Goal: Entertainment & Leisure: Consume media (video, audio)

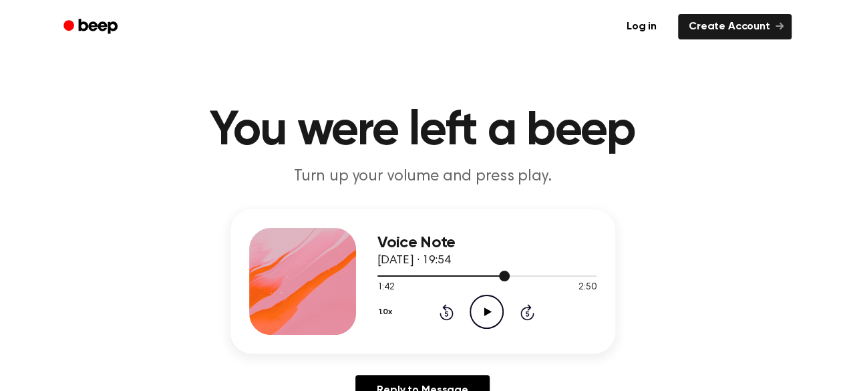
drag, startPoint x: 501, startPoint y: 277, endPoint x: 378, endPoint y: 276, distance: 122.9
click at [378, 276] on div at bounding box center [443, 275] width 132 height 1
click at [490, 304] on icon "Play Audio" at bounding box center [486, 311] width 34 height 34
click at [484, 313] on icon at bounding box center [487, 311] width 7 height 9
